Goal: Task Accomplishment & Management: Use online tool/utility

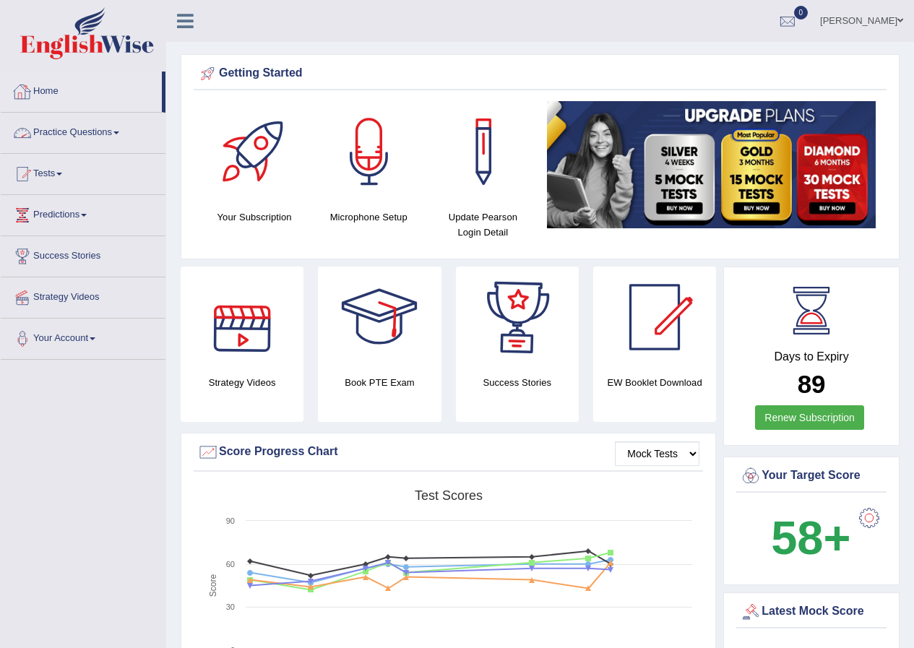
click at [38, 86] on link "Home" at bounding box center [81, 90] width 161 height 36
click at [903, 20] on span at bounding box center [901, 20] width 6 height 9
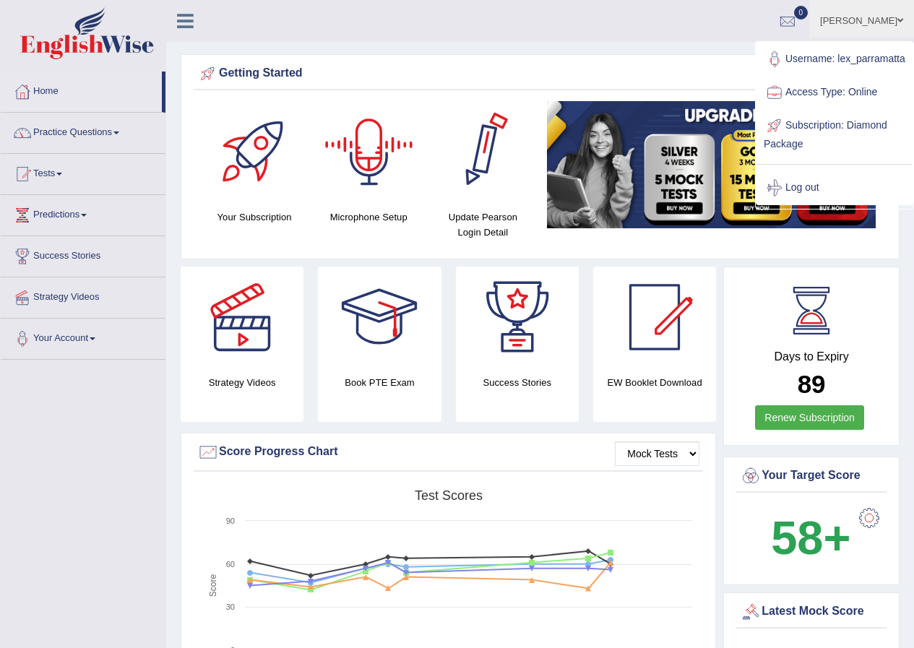
click at [543, 20] on ul "Lex Cajayon Toggle navigation Username: lex_parramatta Access Type: Online Subs…" at bounding box center [653, 20] width 524 height 41
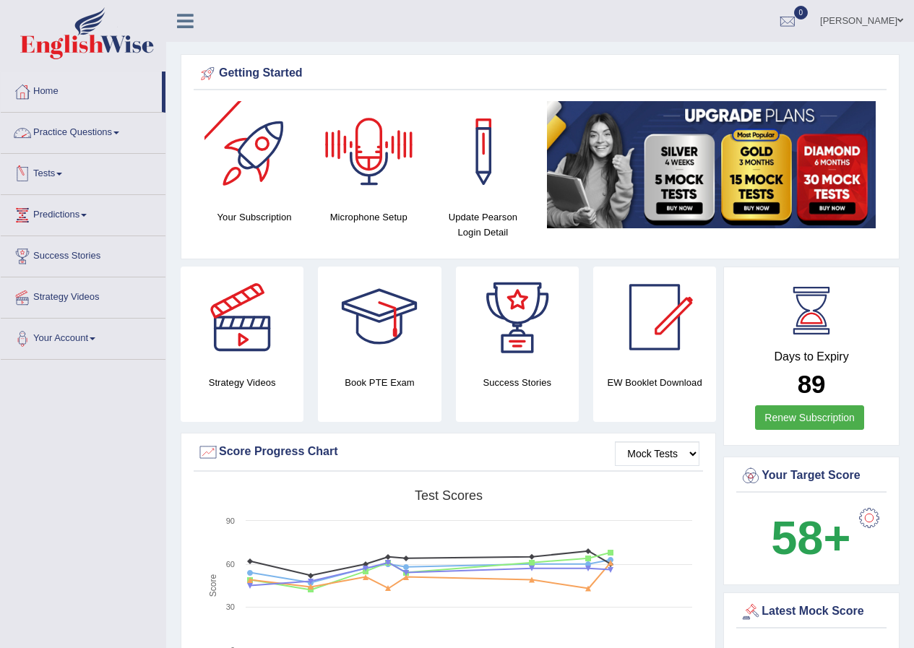
click at [53, 174] on link "Tests" at bounding box center [83, 172] width 165 height 36
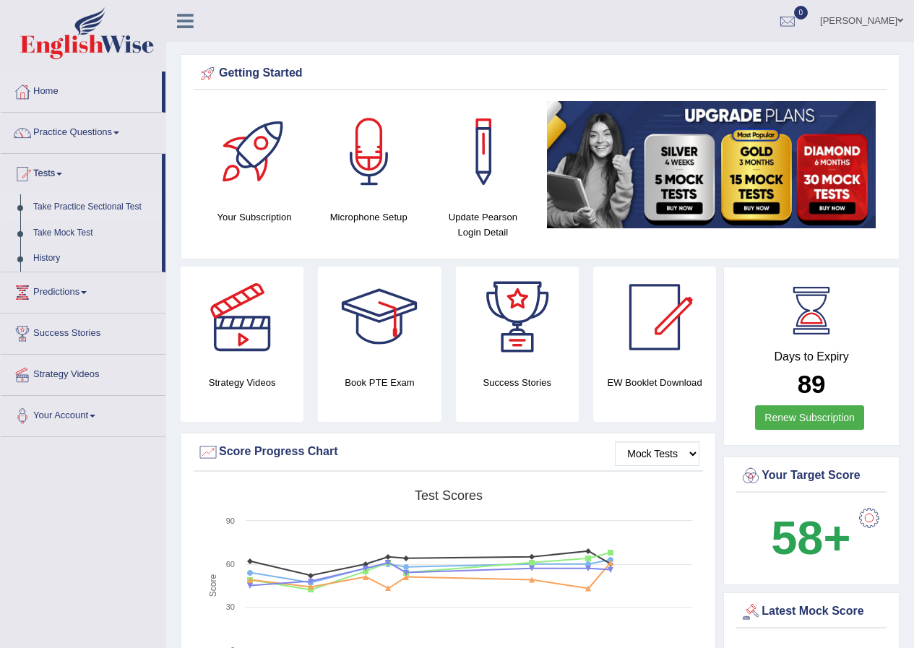
click at [87, 207] on link "Take Practice Sectional Test" at bounding box center [94, 207] width 135 height 26
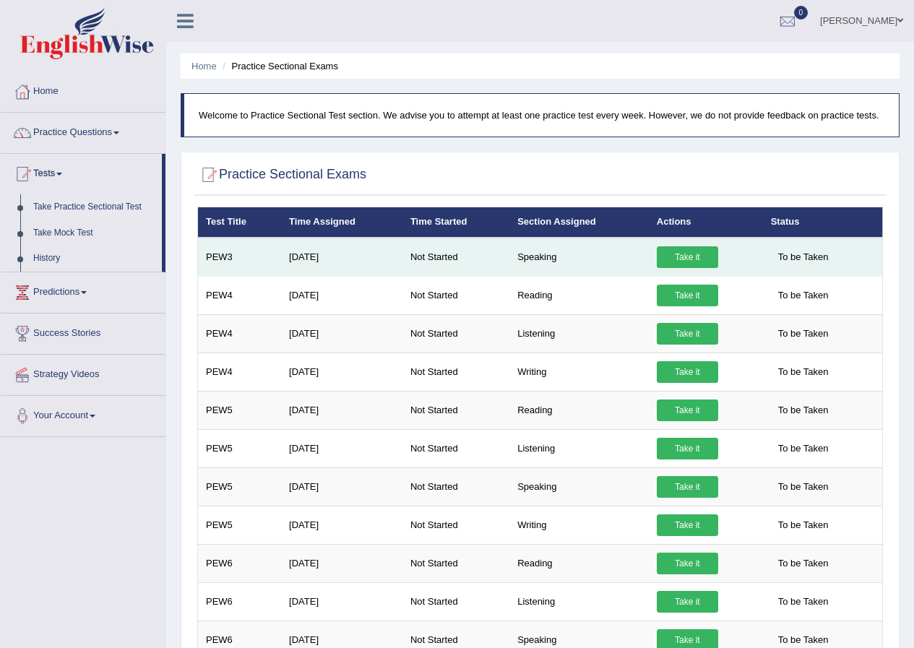
click at [667, 257] on link "Take it" at bounding box center [687, 257] width 61 height 22
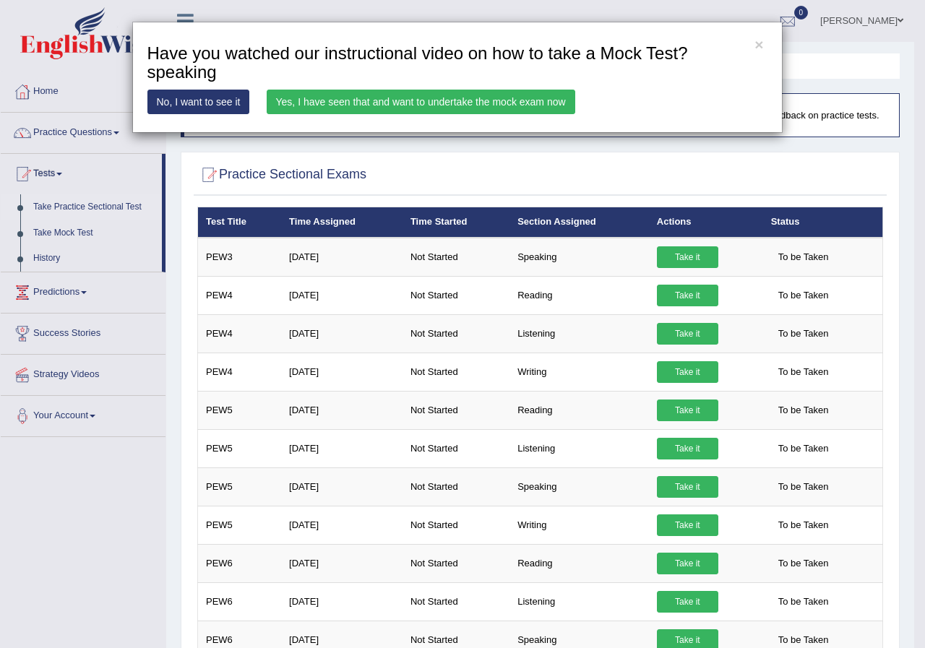
click at [491, 102] on link "Yes, I have seen that and want to undertake the mock exam now" at bounding box center [421, 102] width 309 height 25
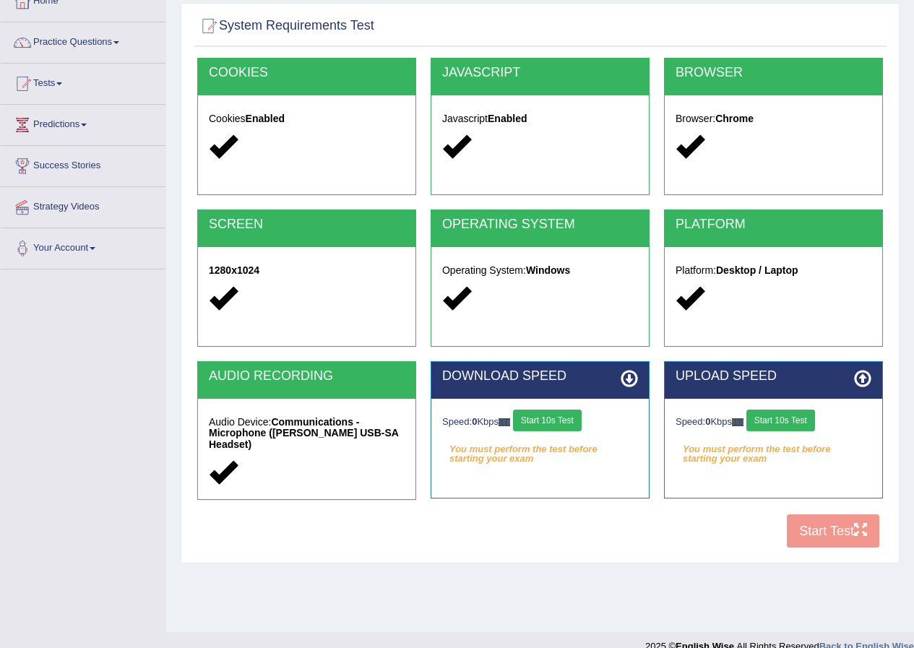
scroll to position [111, 0]
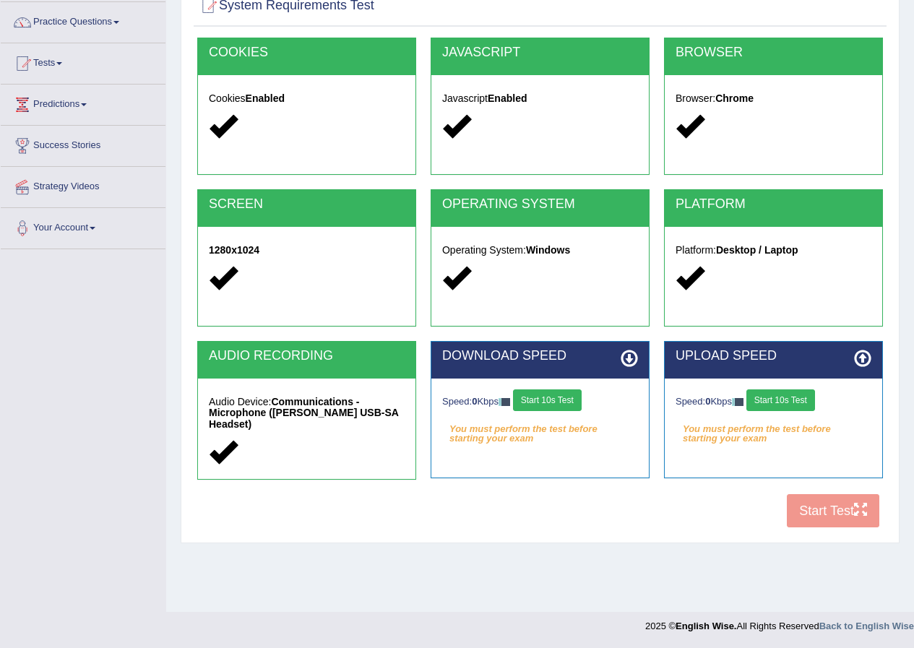
click at [541, 403] on button "Start 10s Test" at bounding box center [547, 401] width 69 height 22
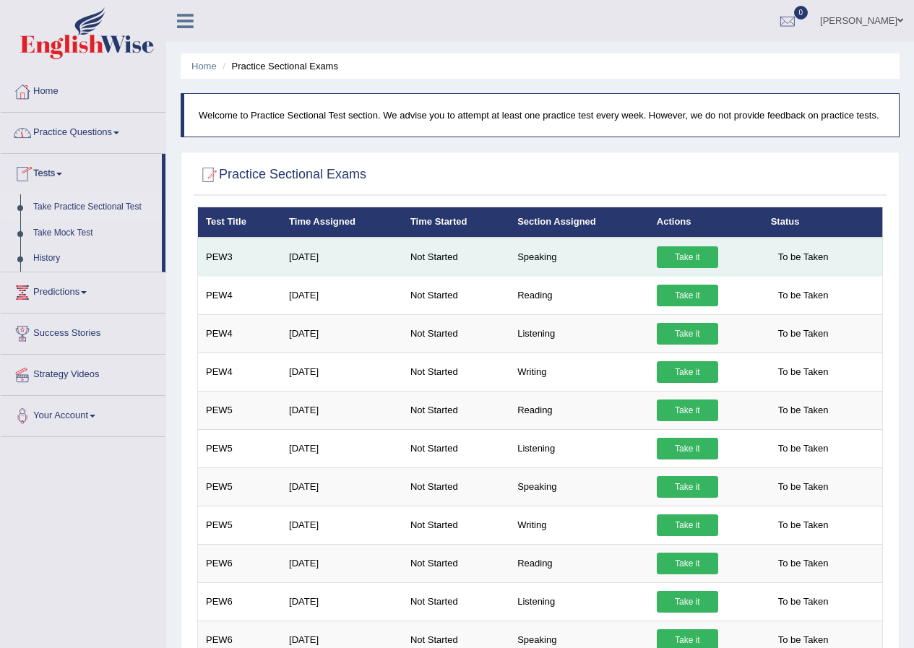
click at [671, 257] on link "Take it" at bounding box center [687, 257] width 61 height 22
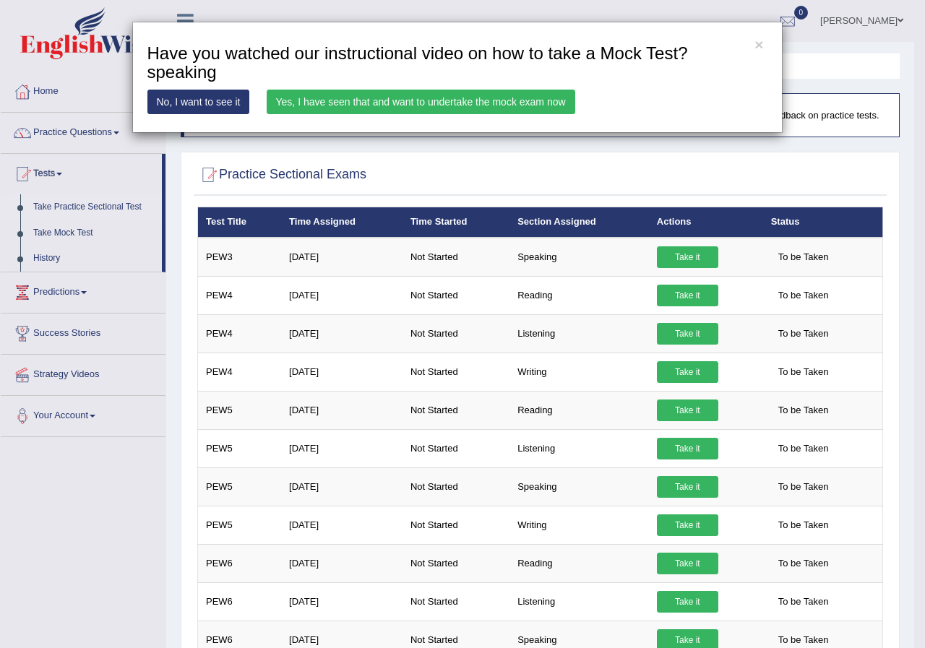
click at [510, 102] on link "Yes, I have seen that and want to undertake the mock exam now" at bounding box center [421, 102] width 309 height 25
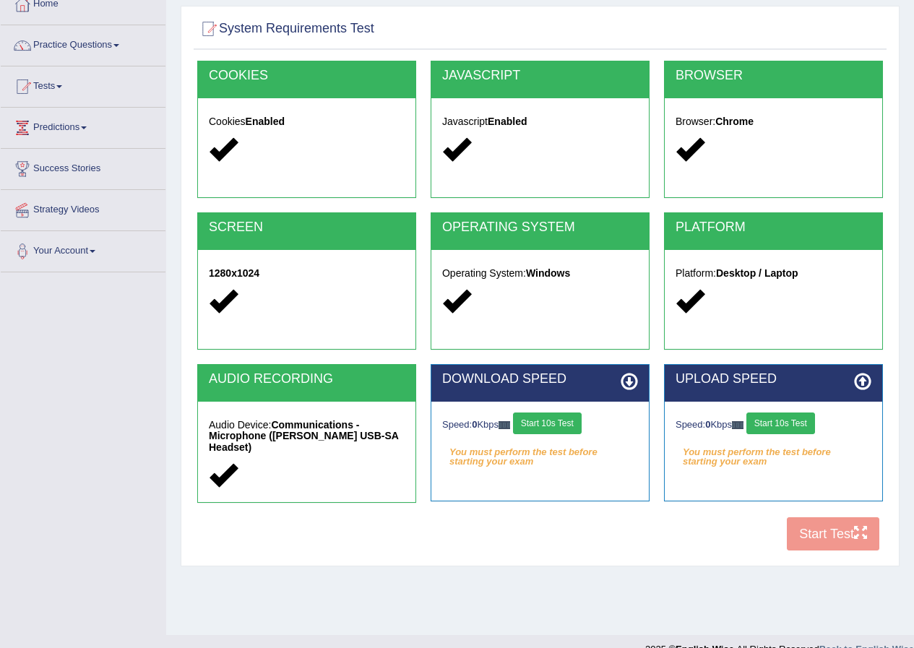
scroll to position [111, 0]
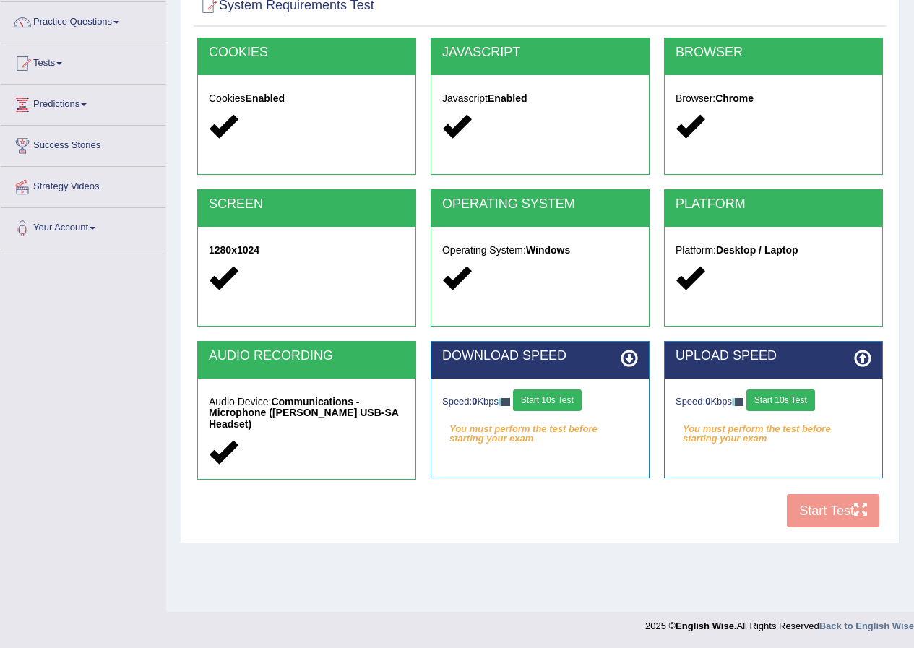
click at [560, 401] on button "Start 10s Test" at bounding box center [547, 401] width 69 height 22
click at [783, 405] on button "Start 10s Test" at bounding box center [781, 401] width 69 height 22
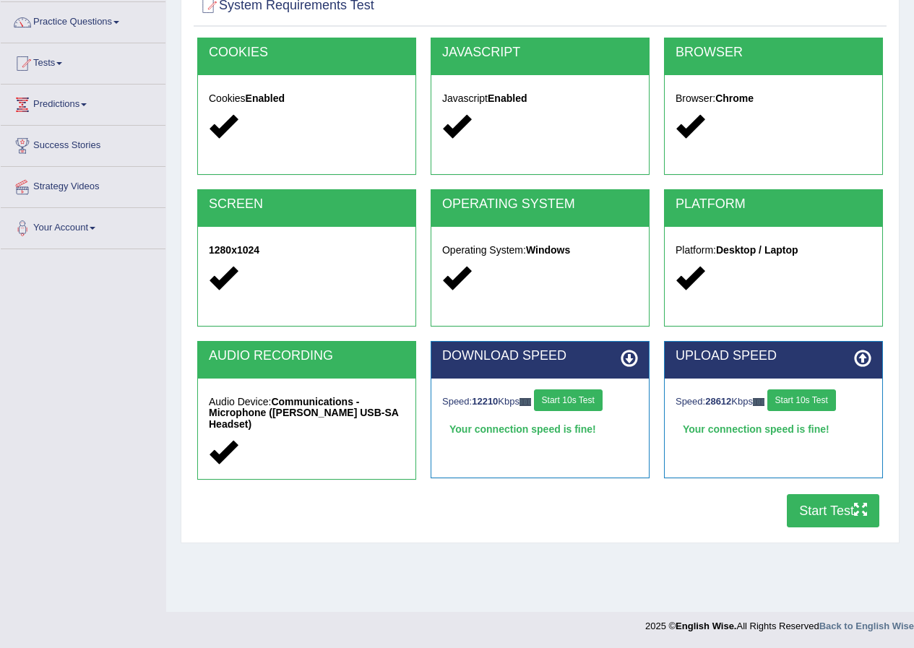
click at [836, 515] on button "Start Test" at bounding box center [833, 510] width 93 height 33
